Goal: Transaction & Acquisition: Purchase product/service

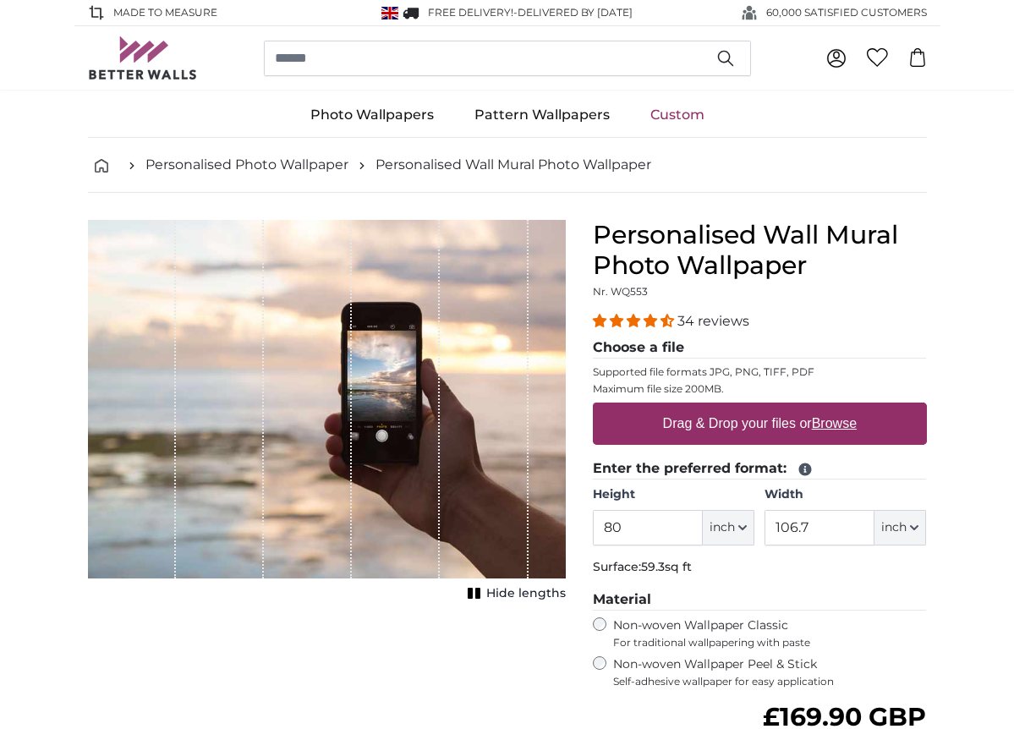
drag, startPoint x: 0, startPoint y: 0, endPoint x: 716, endPoint y: 519, distance: 883.9
click at [716, 519] on span "inch" at bounding box center [722, 527] width 25 height 17
click at [739, 555] on link "Centimeter (cm)" at bounding box center [729, 557] width 149 height 30
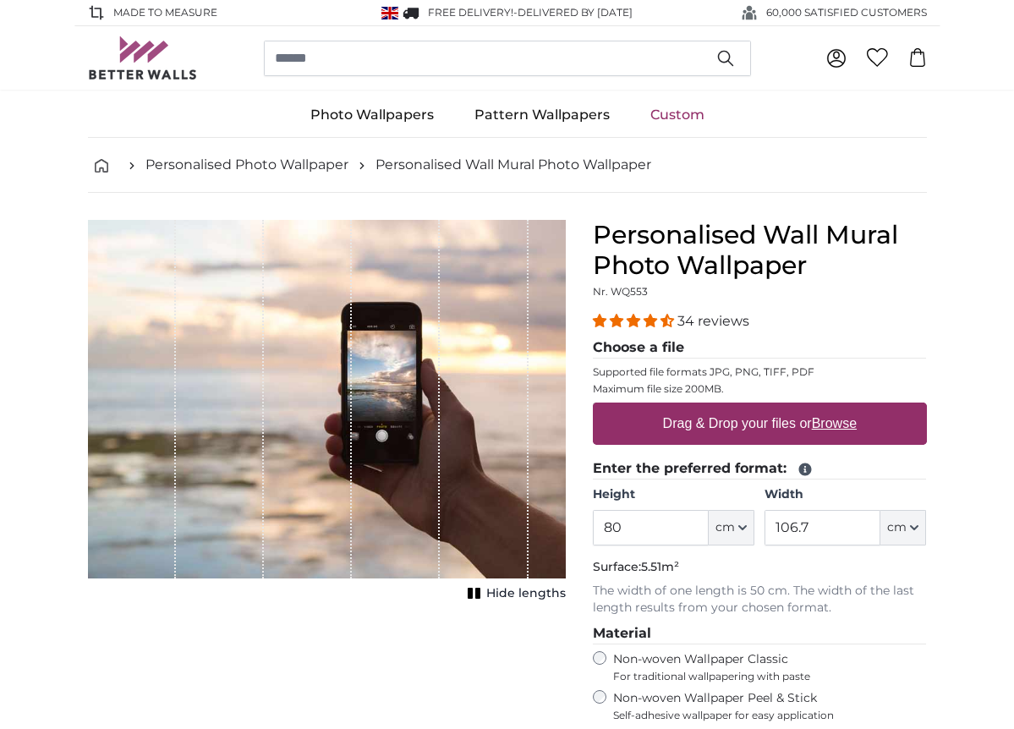
type input "203.2"
type input "271.1"
drag, startPoint x: 739, startPoint y: 555, endPoint x: 649, endPoint y: 519, distance: 96.5
click at [649, 519] on input "203.2" at bounding box center [651, 528] width 116 height 36
type input "200"
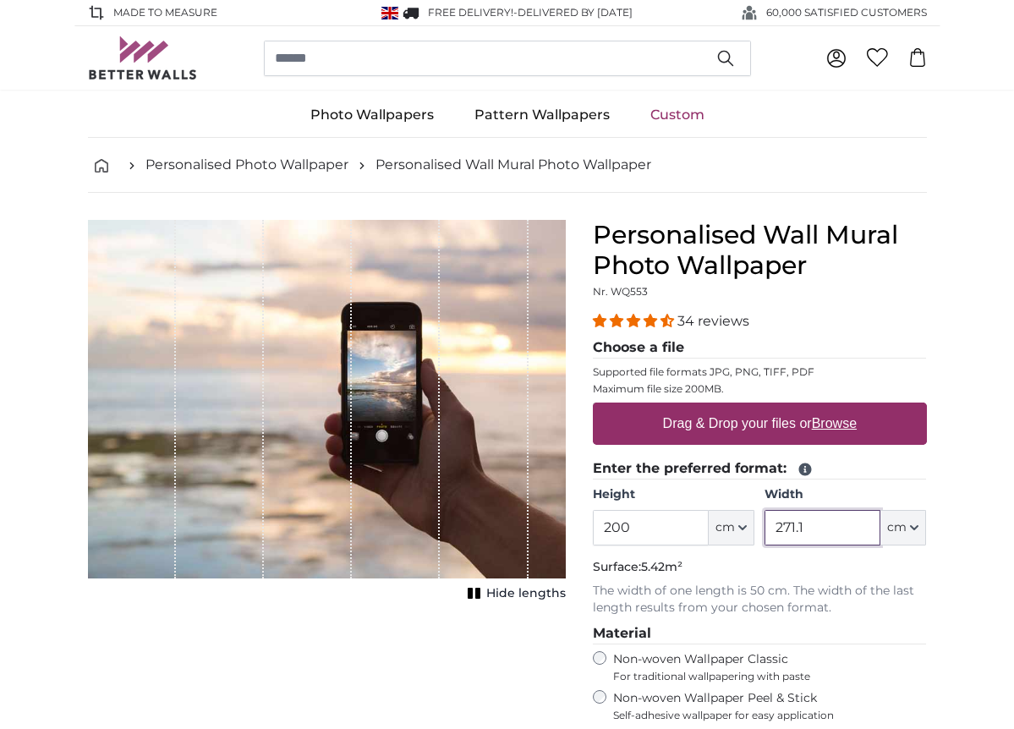
click at [840, 521] on input "271.1" at bounding box center [823, 528] width 116 height 36
type input "2"
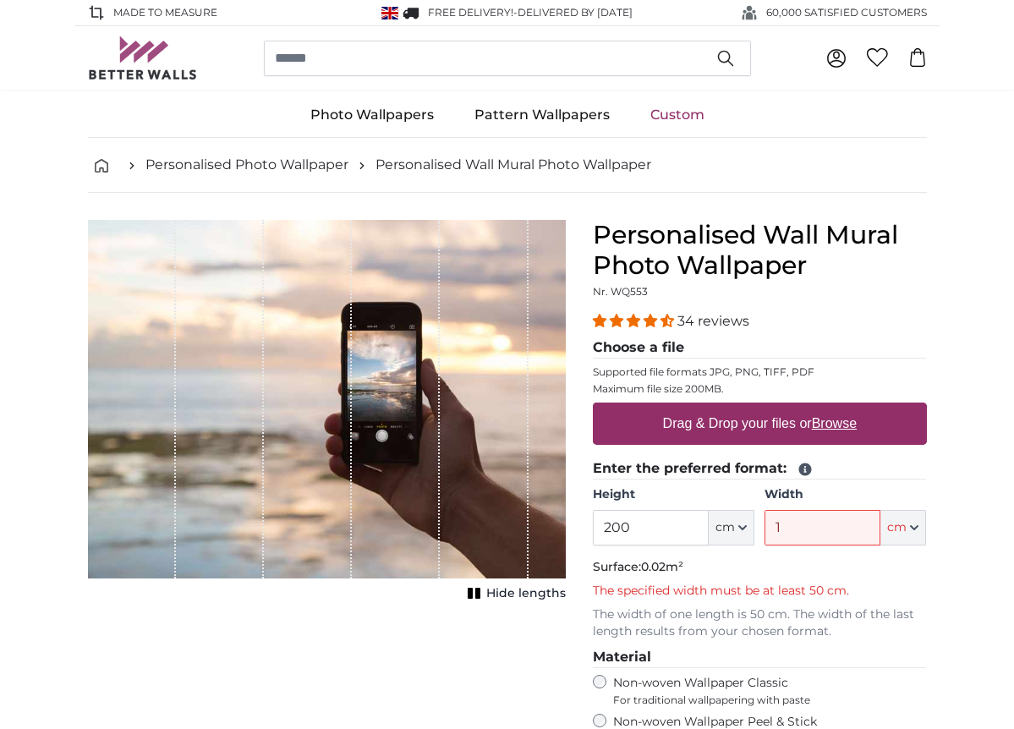
drag, startPoint x: 649, startPoint y: 519, endPoint x: 915, endPoint y: 524, distance: 265.7
click at [915, 524] on icon "button" at bounding box center [914, 528] width 8 height 8
drag, startPoint x: 915, startPoint y: 524, endPoint x: 837, endPoint y: 521, distance: 77.9
click at [837, 521] on input "1" at bounding box center [823, 528] width 116 height 36
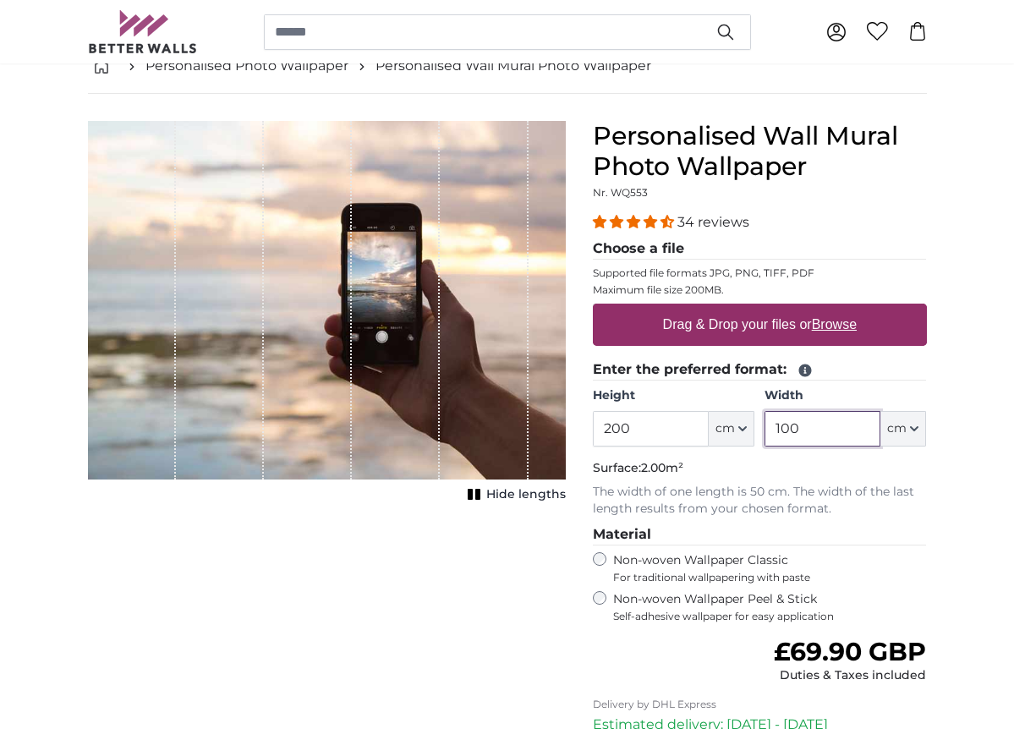
scroll to position [123, 0]
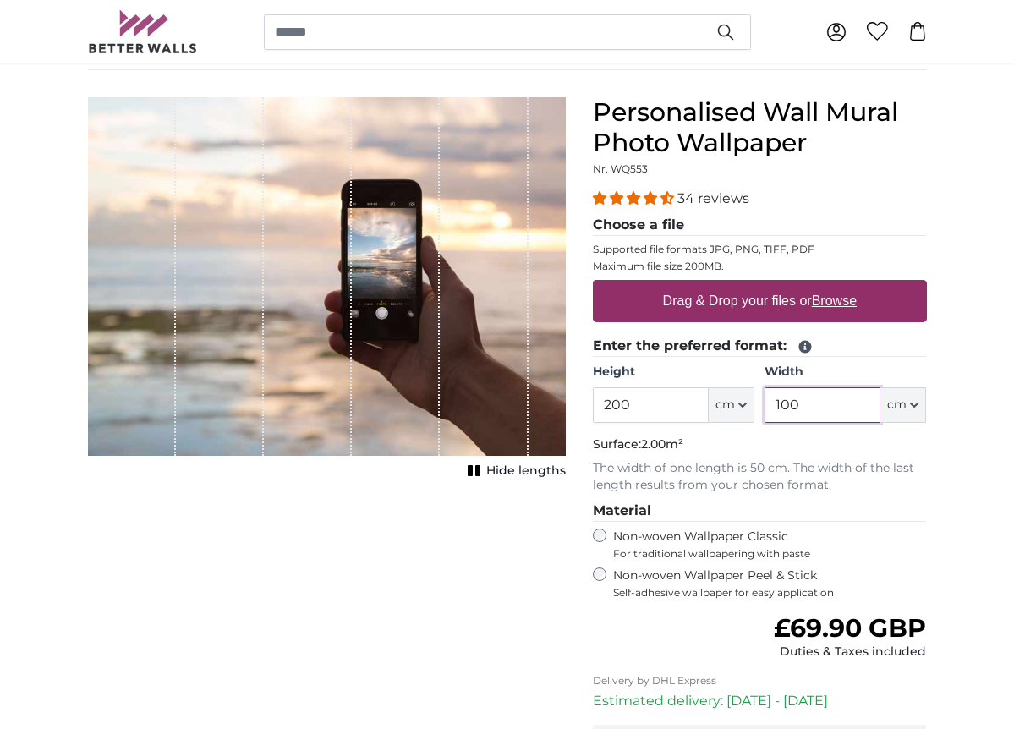
type input "100"
click at [694, 289] on label "Drag & Drop your files or Browse" at bounding box center [759, 301] width 207 height 34
click at [694, 285] on input "Drag & Drop your files or Browse" at bounding box center [760, 282] width 334 height 5
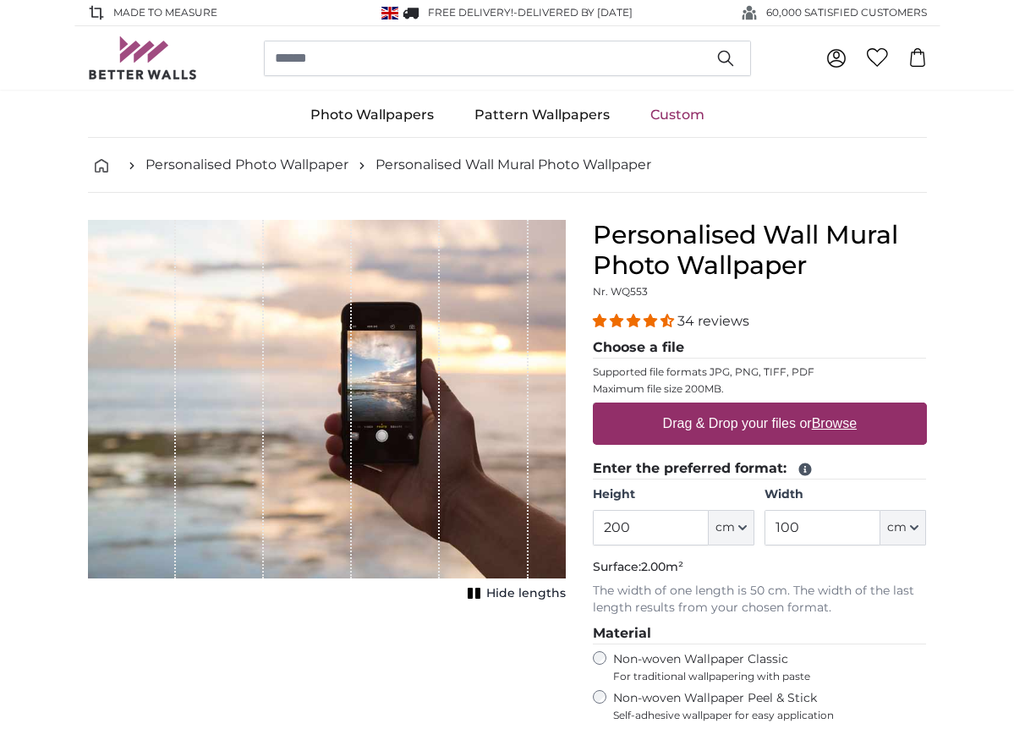
scroll to position [0, 0]
